Goal: Task Accomplishment & Management: Complete application form

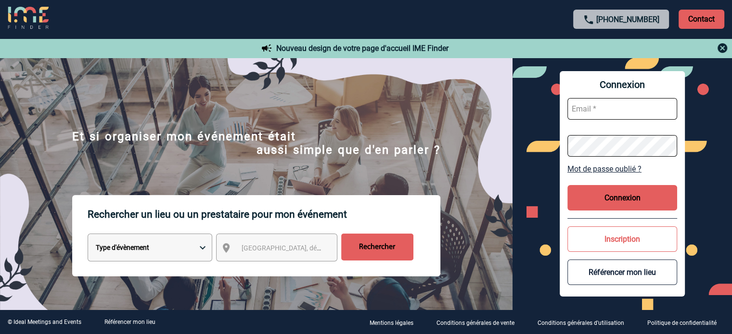
type input "cleborgne@ime-groupe.com"
click at [613, 205] on button "Connexion" at bounding box center [622, 198] width 110 height 26
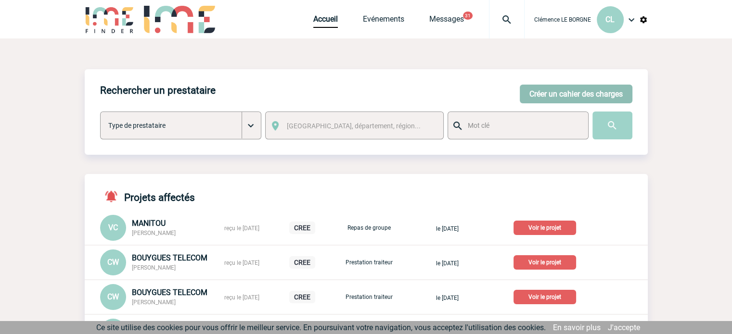
click at [556, 91] on button "Créer un cahier des charges" at bounding box center [576, 94] width 113 height 19
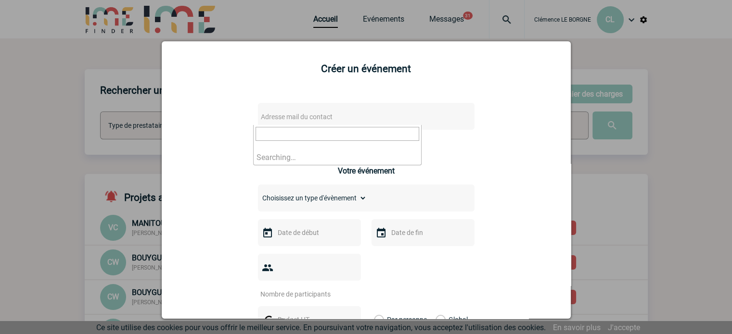
click at [328, 114] on span "Adresse mail du contact" at bounding box center [297, 117] width 72 height 8
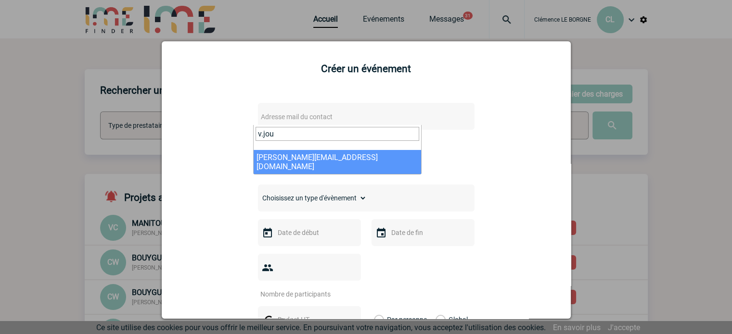
type input "v.jou"
select select "130279"
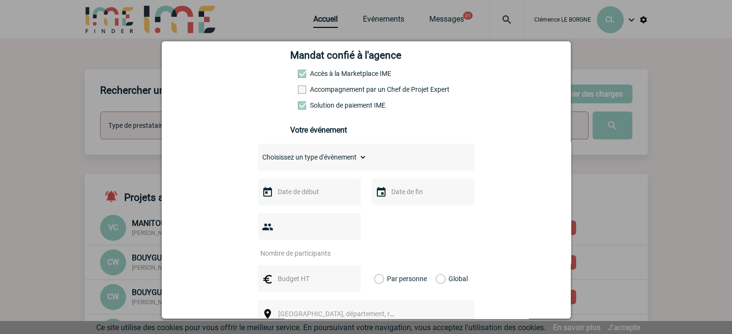
scroll to position [144, 0]
click at [336, 161] on select "Choisissez un type d'évènement Séminaire avec nuitée Séminaire sans nuitée Repa…" at bounding box center [312, 156] width 109 height 13
select select "9"
click at [258, 153] on select "Choisissez un type d'évènement Séminaire avec nuitée Séminaire sans nuitée Repa…" at bounding box center [312, 156] width 109 height 13
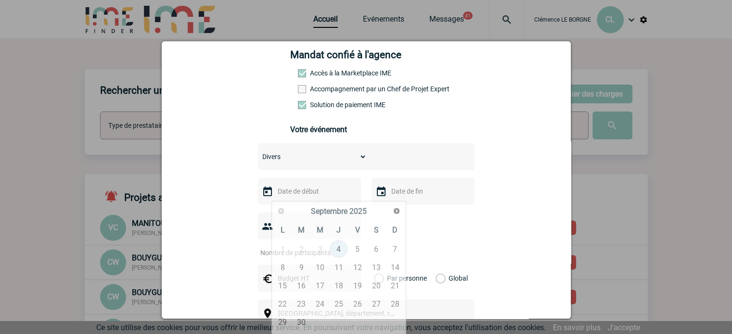
click at [309, 197] on input "text" at bounding box center [308, 191] width 66 height 13
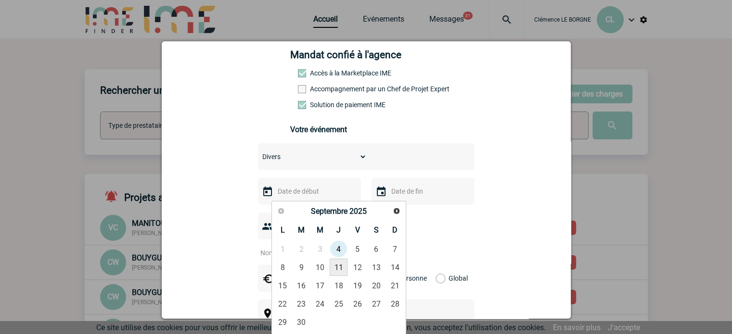
click at [338, 267] on link "11" at bounding box center [339, 267] width 18 height 17
type input "[DATE]"
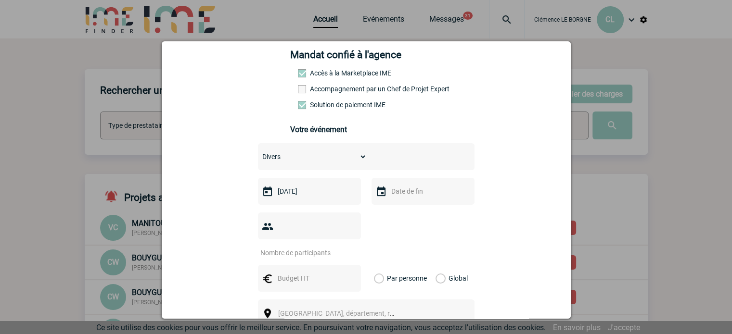
click at [315, 192] on input "[DATE]" at bounding box center [308, 191] width 66 height 13
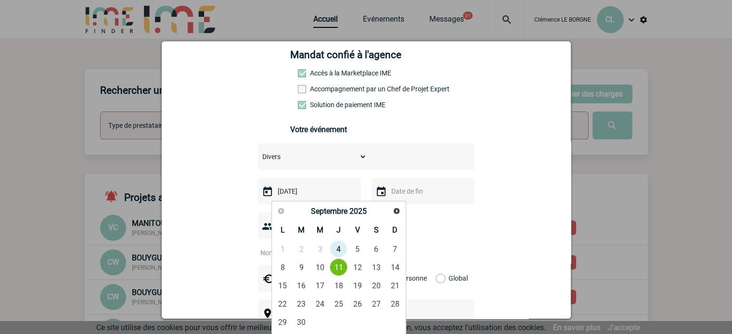
click at [334, 264] on link "11" at bounding box center [339, 267] width 18 height 17
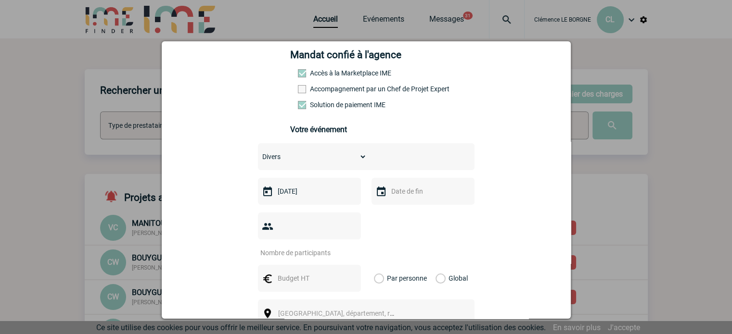
click at [408, 204] on div at bounding box center [423, 191] width 103 height 27
click at [411, 198] on input "text" at bounding box center [422, 191] width 66 height 13
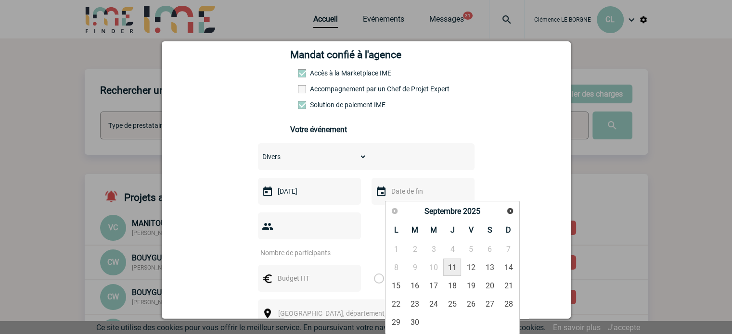
drag, startPoint x: 453, startPoint y: 270, endPoint x: 366, endPoint y: 245, distance: 90.2
click at [452, 270] on link "11" at bounding box center [452, 267] width 18 height 17
type input "[DATE]"
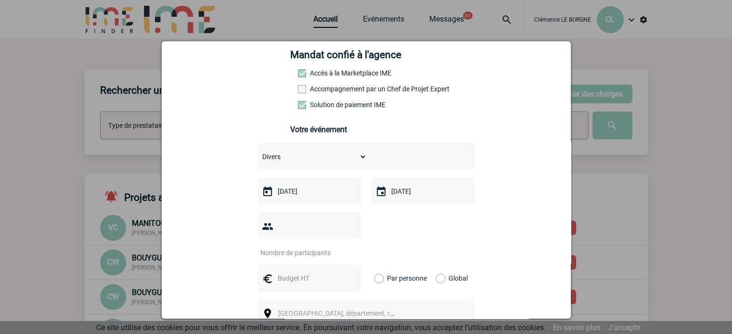
click at [309, 247] on input "number" at bounding box center [303, 253] width 90 height 13
type input "1"
click at [309, 272] on input "text" at bounding box center [308, 278] width 66 height 13
type input "335.81"
click at [442, 265] on label "Global" at bounding box center [439, 278] width 6 height 27
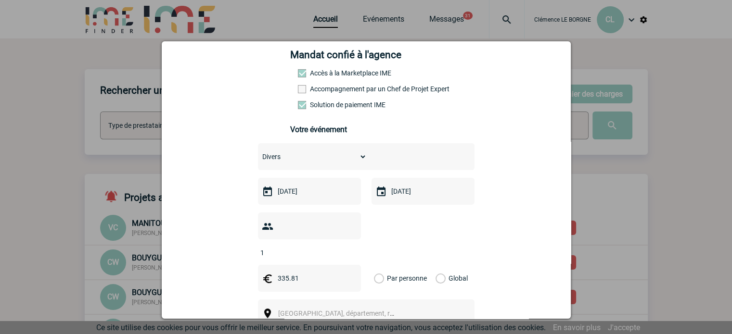
click at [0, 0] on input "Global" at bounding box center [0, 0] width 0 height 0
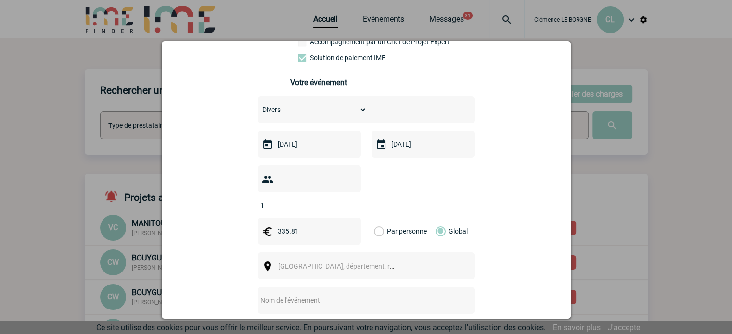
scroll to position [241, 0]
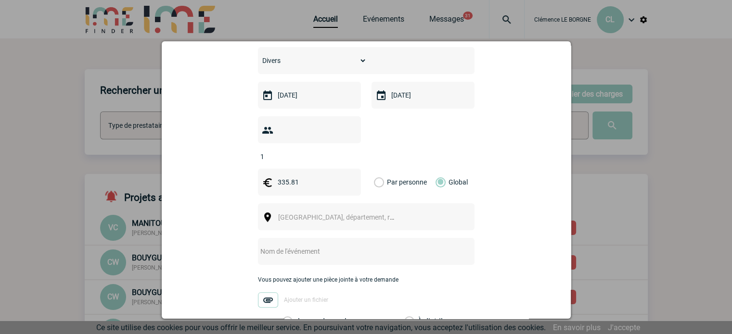
click at [310, 211] on span "[GEOGRAPHIC_DATA], département, région..." at bounding box center [340, 217] width 132 height 13
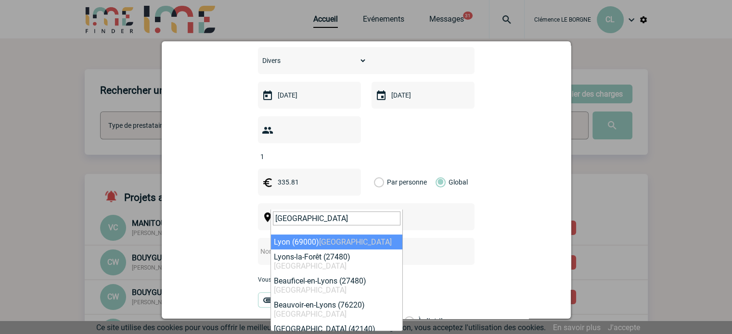
type input "[GEOGRAPHIC_DATA]"
select select "36544"
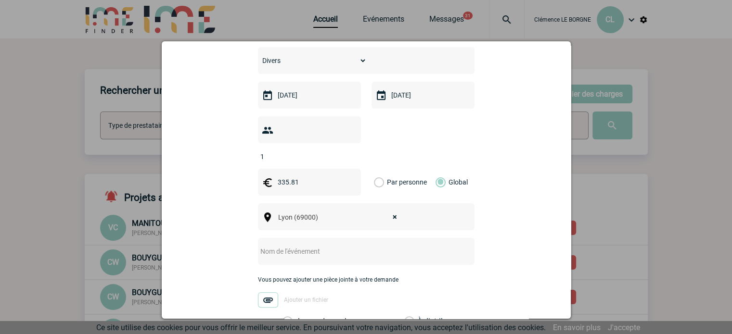
click at [320, 245] on input "text" at bounding box center [353, 251] width 191 height 13
type input "CENTRALISATION"
click at [299, 317] on label "Je prends en charge" at bounding box center [290, 322] width 16 height 10
click at [0, 0] on input "Je prends en charge" at bounding box center [0, 0] width 0 height 0
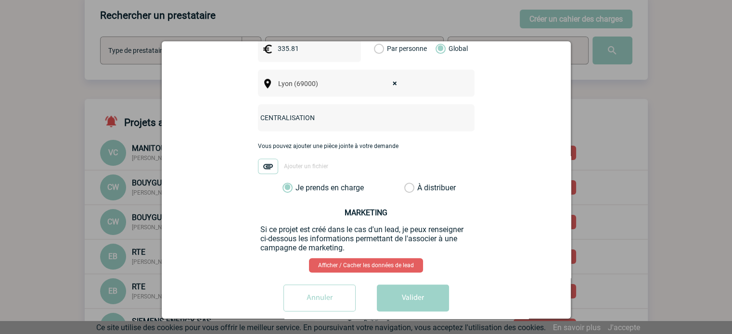
scroll to position [144, 0]
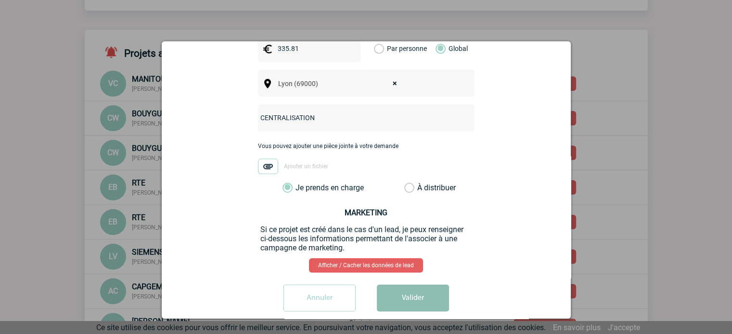
click at [415, 287] on button "Valider" at bounding box center [413, 298] width 72 height 27
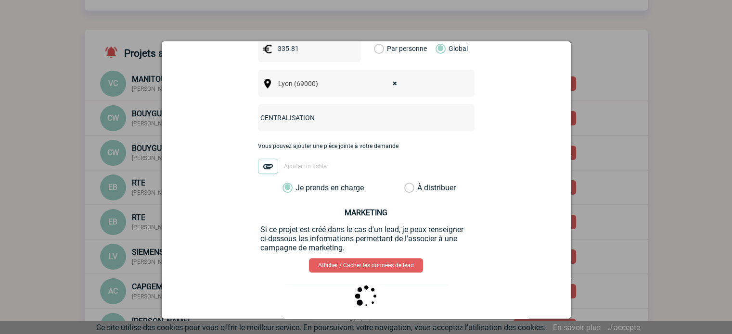
scroll to position [0, 0]
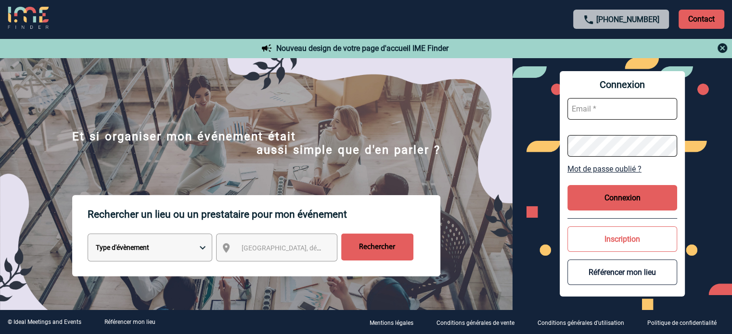
type input "[EMAIL_ADDRESS][DOMAIN_NAME]"
click at [612, 207] on button "Connexion" at bounding box center [622, 198] width 110 height 26
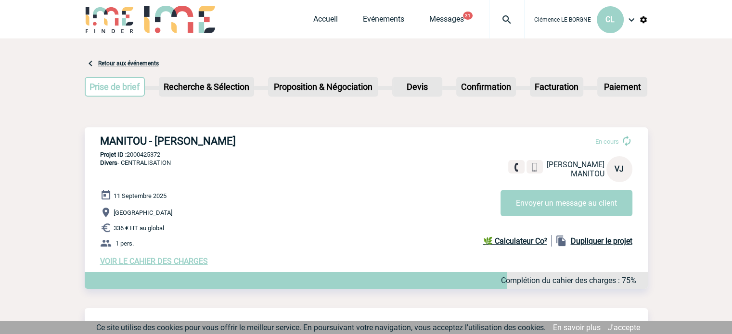
drag, startPoint x: 108, startPoint y: 139, endPoint x: 242, endPoint y: 139, distance: 134.3
click at [244, 139] on h3 "MANITOU - Virginie JOUAND" at bounding box center [244, 141] width 289 height 12
drag, startPoint x: 100, startPoint y: 138, endPoint x: 250, endPoint y: 142, distance: 149.7
click at [250, 142] on h3 "MANITOU - Virginie JOUAND" at bounding box center [244, 141] width 289 height 12
copy h3 "MANITOU - Virginie JOUAND"
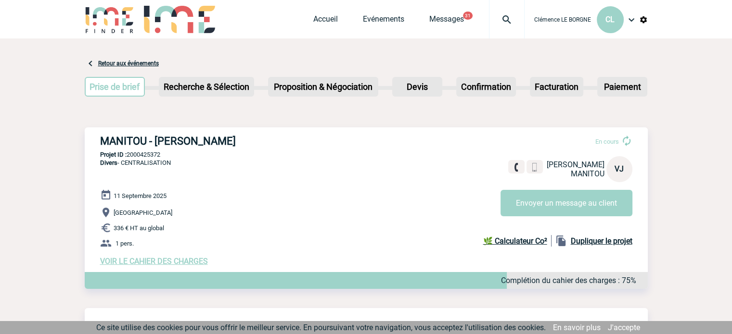
drag, startPoint x: 164, startPoint y: 157, endPoint x: 128, endPoint y: 157, distance: 35.6
click at [128, 157] on p "Projet ID : 2000425372" at bounding box center [366, 154] width 563 height 7
copy p "2000425372"
